Goal: Transaction & Acquisition: Purchase product/service

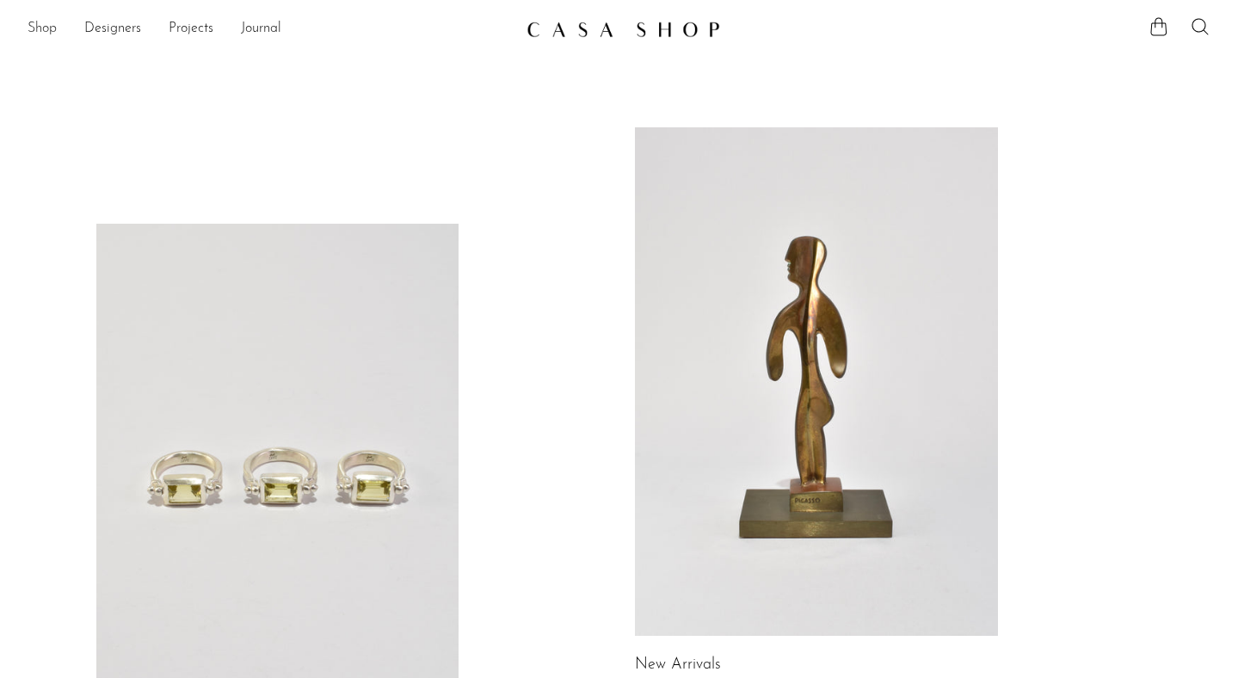
click at [35, 24] on link "Shop" at bounding box center [42, 29] width 29 height 22
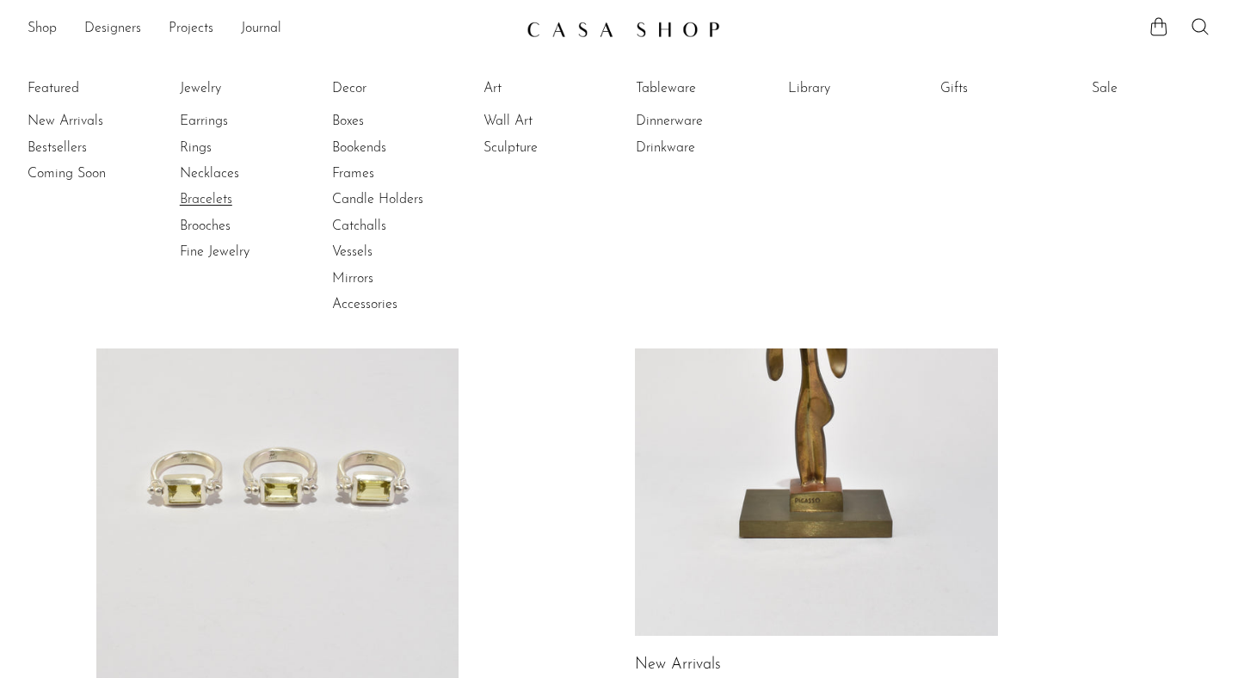
click at [207, 204] on link "Bracelets" at bounding box center [244, 199] width 129 height 19
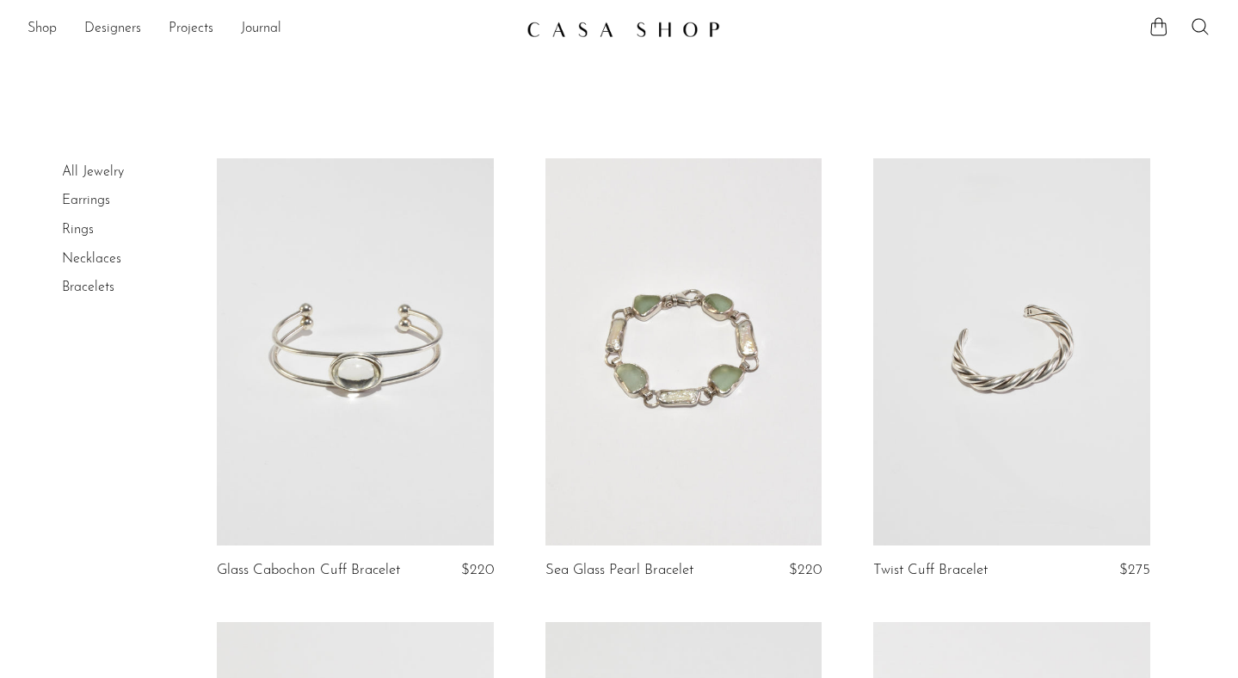
click at [108, 175] on link "All Jewelry" at bounding box center [93, 172] width 62 height 14
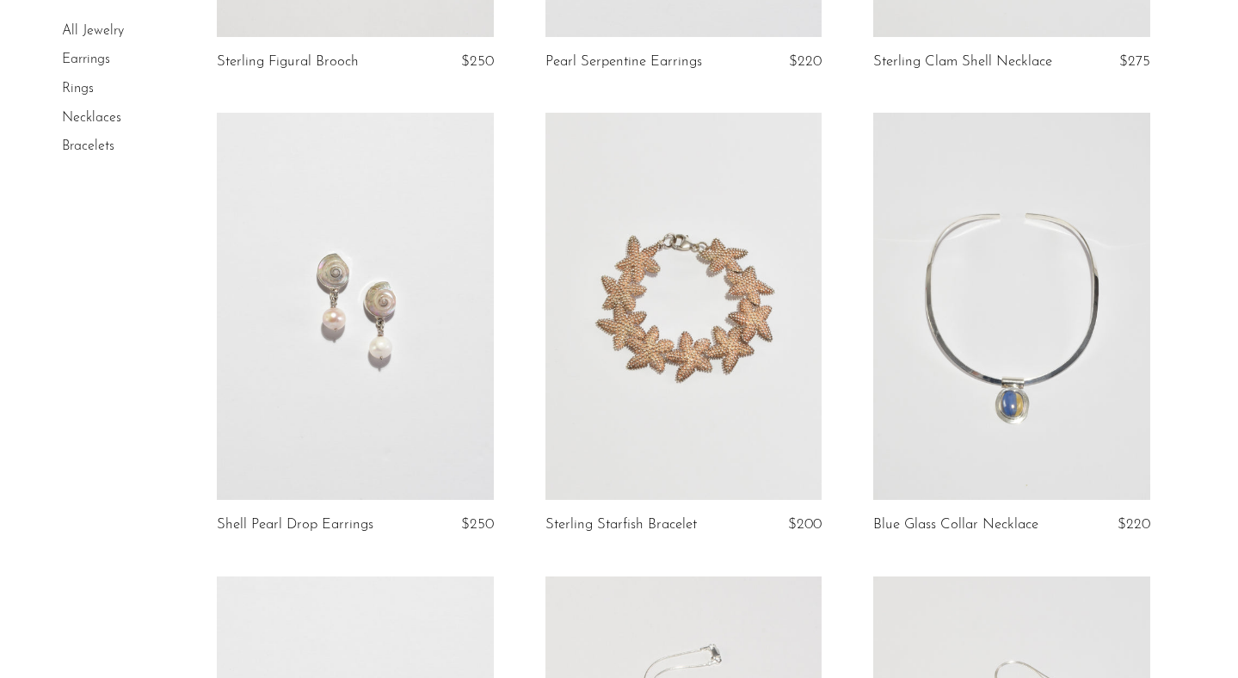
scroll to position [5507, 0]
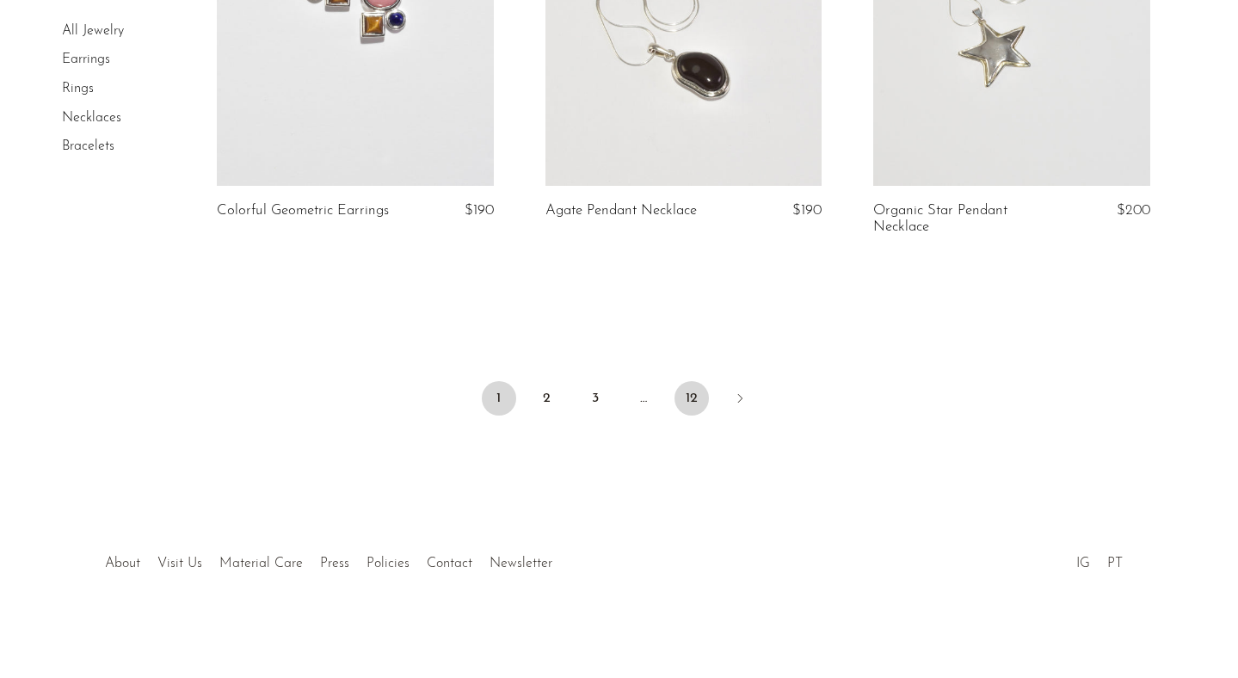
click at [689, 406] on link "12" at bounding box center [692, 398] width 34 height 34
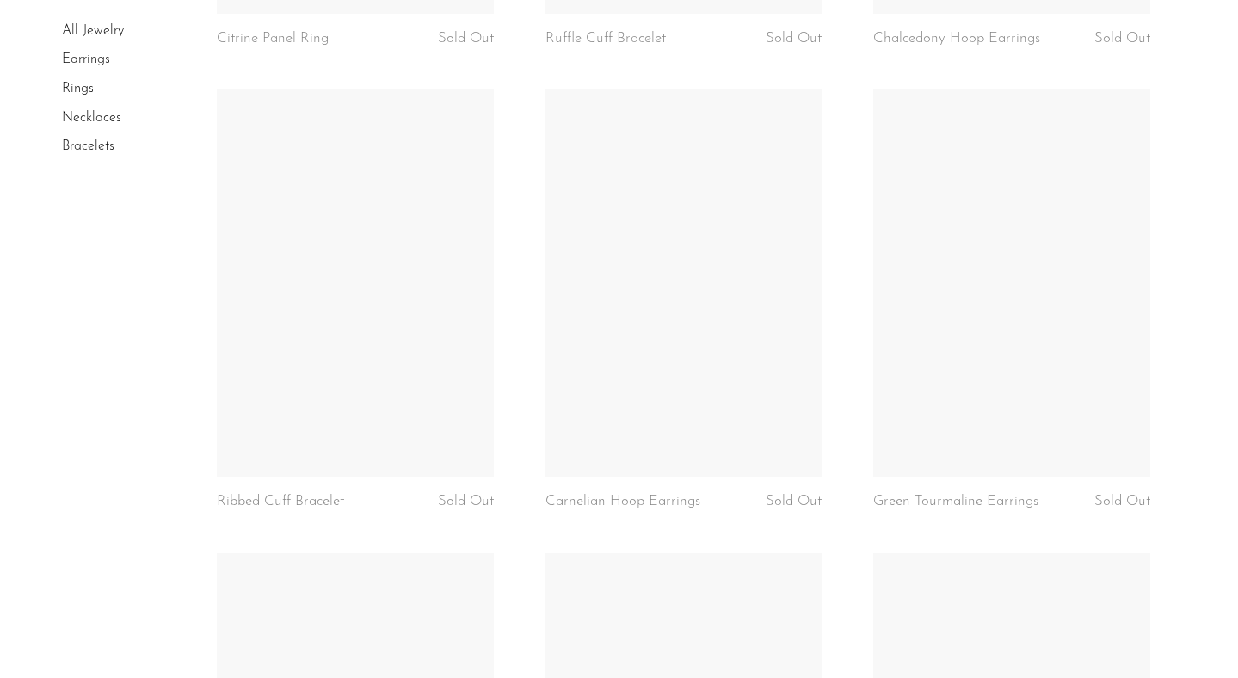
scroll to position [3398, 0]
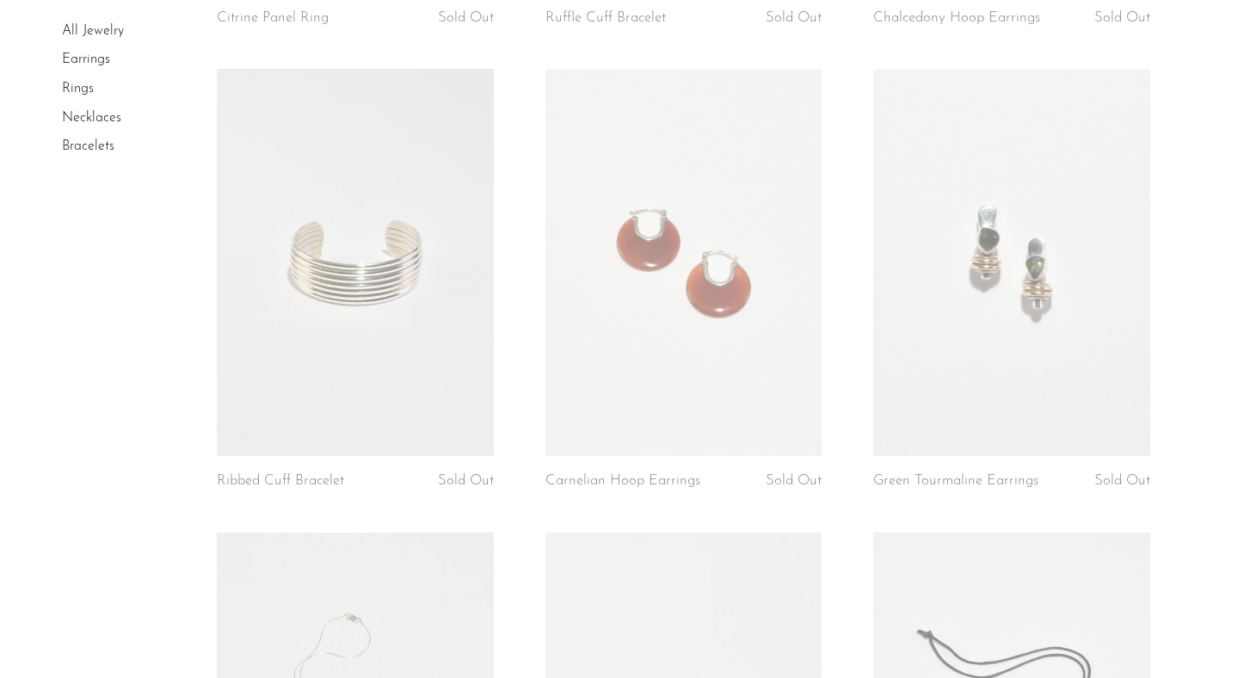
click at [404, 414] on link at bounding box center [355, 262] width 277 height 387
